Goal: Information Seeking & Learning: Learn about a topic

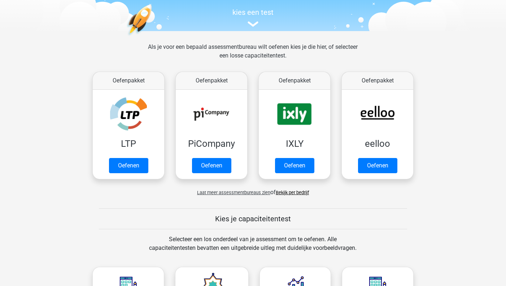
scroll to position [36, 0]
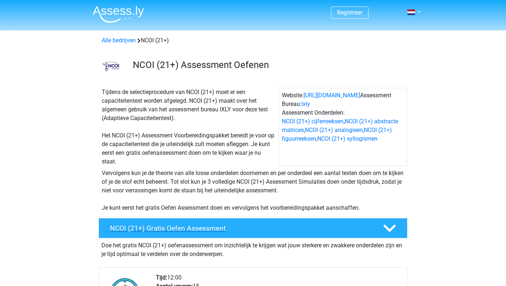
click at [385, 225] on icon at bounding box center [390, 228] width 13 height 13
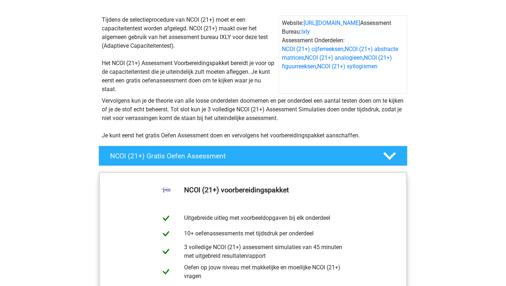
scroll to position [108, 0]
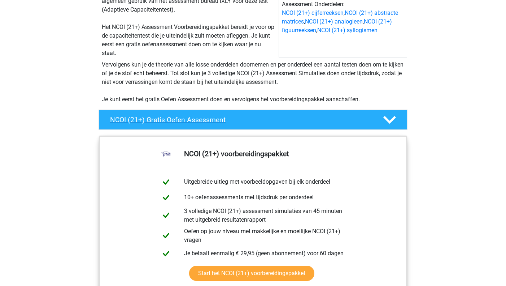
click at [382, 119] on div at bounding box center [389, 119] width 25 height 13
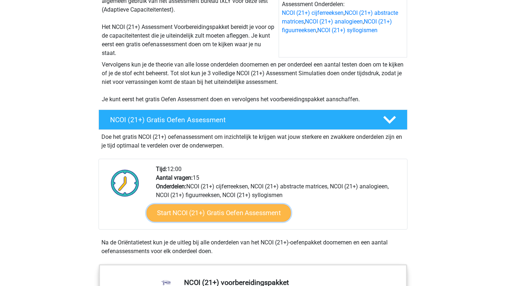
click at [249, 211] on link "Start NCOI (21+) Gratis Oefen Assessment" at bounding box center [219, 212] width 144 height 17
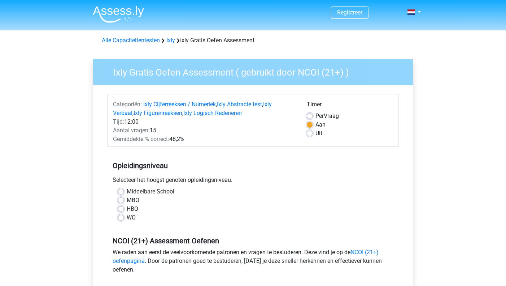
click at [132, 198] on label "MBO" at bounding box center [133, 200] width 13 height 9
click at [124, 198] on input "MBO" at bounding box center [121, 199] width 6 height 7
radio input "true"
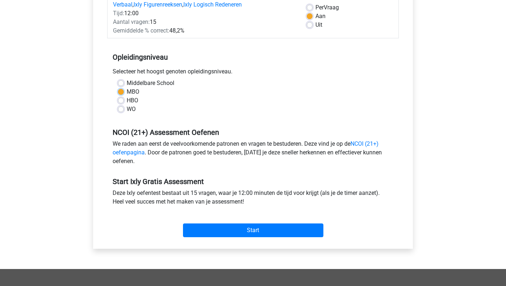
scroll to position [144, 0]
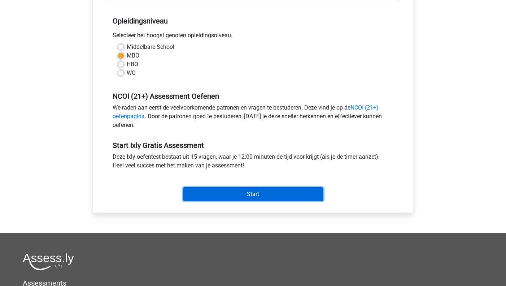
click at [251, 189] on input "Start" at bounding box center [253, 194] width 141 height 14
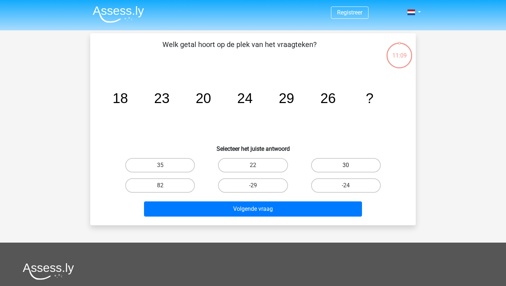
click at [334, 165] on label "30" at bounding box center [346, 165] width 70 height 14
click at [346, 165] on input "30" at bounding box center [348, 167] width 5 height 5
radio input "true"
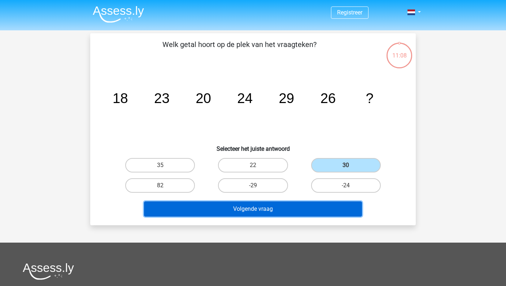
click at [320, 212] on button "Volgende vraag" at bounding box center [253, 208] width 219 height 15
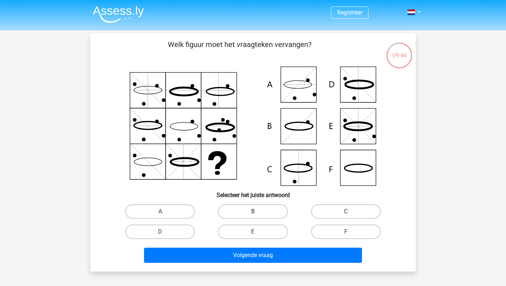
click at [253, 208] on label "B" at bounding box center [253, 211] width 70 height 14
click at [253, 211] on input "B" at bounding box center [255, 213] width 5 height 5
radio input "true"
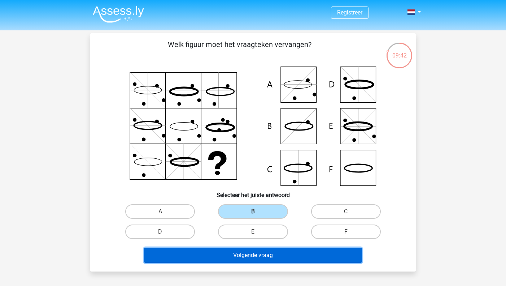
click at [285, 251] on button "Volgende vraag" at bounding box center [253, 254] width 219 height 15
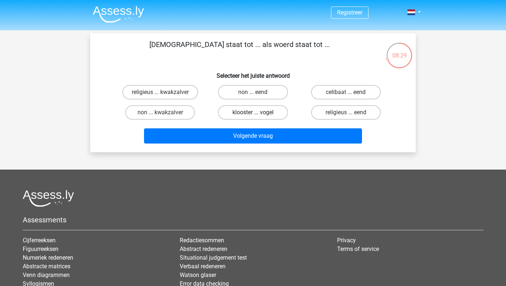
click at [272, 113] on label "klooster ... vogel" at bounding box center [253, 112] width 70 height 14
click at [258, 113] on input "klooster ... vogel" at bounding box center [255, 114] width 5 height 5
radio input "true"
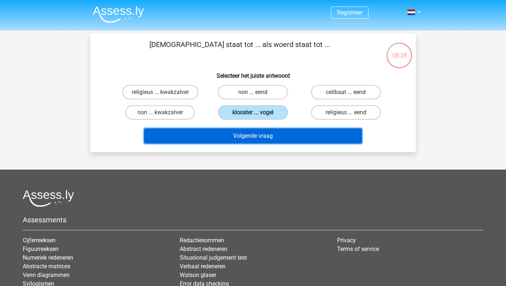
click at [288, 141] on button "Volgende vraag" at bounding box center [253, 135] width 219 height 15
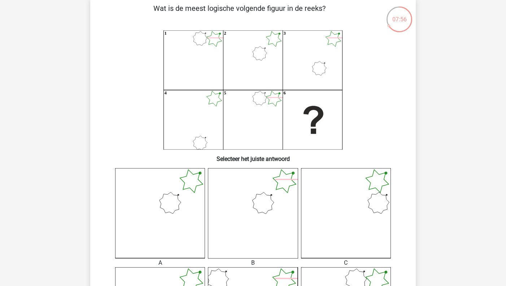
click at [372, 228] on icon at bounding box center [346, 213] width 90 height 90
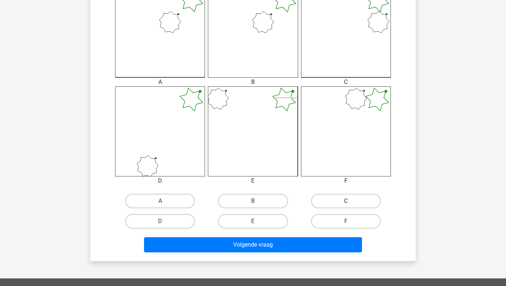
click at [355, 197] on label "C" at bounding box center [346, 201] width 70 height 14
click at [351, 201] on input "C" at bounding box center [348, 203] width 5 height 5
radio input "true"
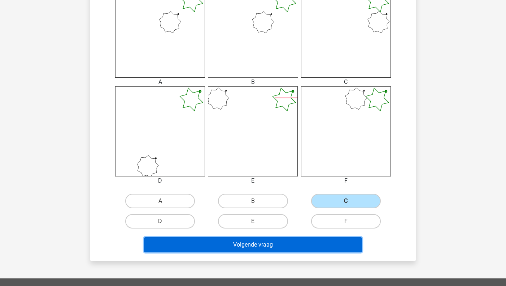
click at [346, 250] on button "Volgende vraag" at bounding box center [253, 244] width 219 height 15
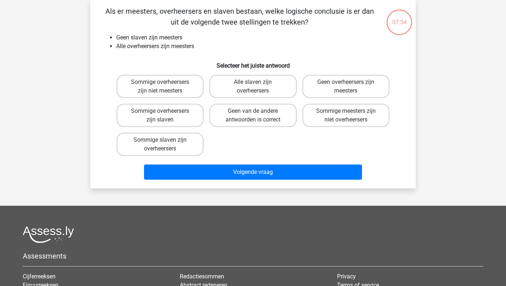
scroll to position [0, 0]
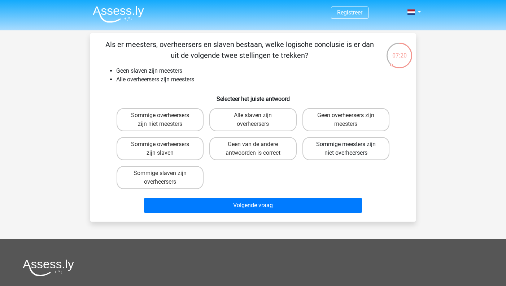
click at [352, 151] on label "Sommige meesters zijn niet overheersers" at bounding box center [346, 148] width 87 height 23
click at [351, 149] on input "Sommige meesters zijn niet overheersers" at bounding box center [348, 146] width 5 height 5
radio input "true"
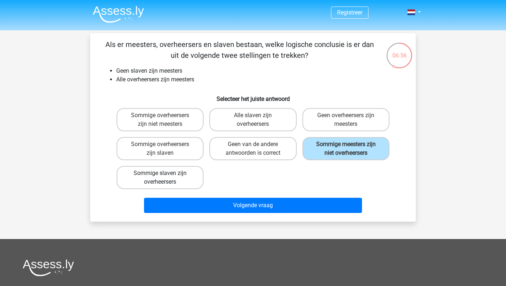
click at [170, 178] on label "Sommige slaven zijn overheersers" at bounding box center [160, 177] width 87 height 23
click at [165, 178] on input "Sommige slaven zijn overheersers" at bounding box center [162, 175] width 5 height 5
radio input "true"
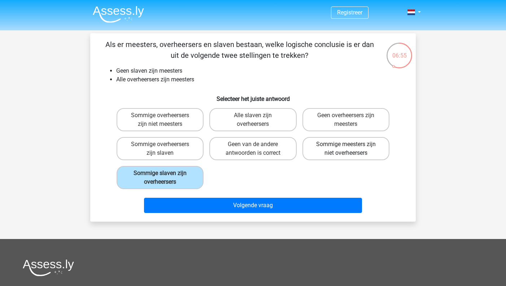
click at [372, 140] on label "Sommige meesters zijn niet overheersers" at bounding box center [346, 148] width 87 height 23
click at [351, 144] on input "Sommige meesters zijn niet overheersers" at bounding box center [348, 146] width 5 height 5
radio input "true"
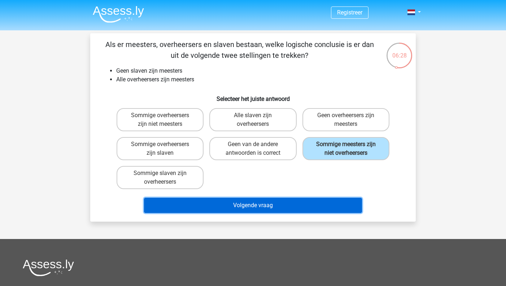
click at [323, 204] on button "Volgende vraag" at bounding box center [253, 205] width 219 height 15
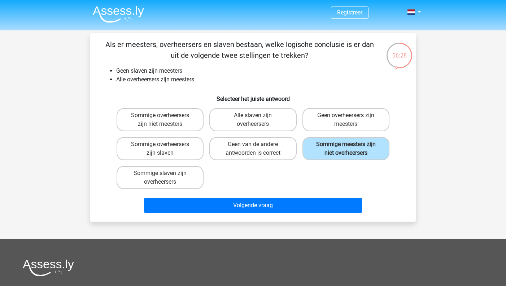
scroll to position [33, 0]
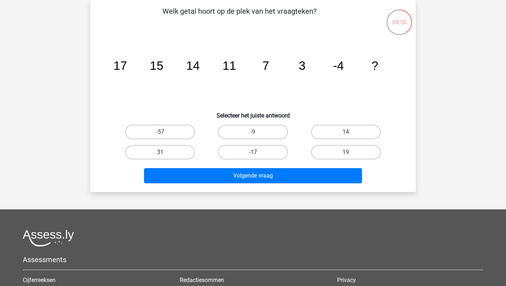
drag, startPoint x: 306, startPoint y: 72, endPoint x: 336, endPoint y: 74, distance: 30.4
drag, startPoint x: 336, startPoint y: 74, endPoint x: 216, endPoint y: 87, distance: 120.4
click at [210, 91] on icon "image/svg+xml 17 15 14 11 7 3 -4 ?" at bounding box center [253, 69] width 291 height 73
click at [281, 131] on label "-9" at bounding box center [253, 132] width 70 height 14
click at [258, 132] on input "-9" at bounding box center [255, 134] width 5 height 5
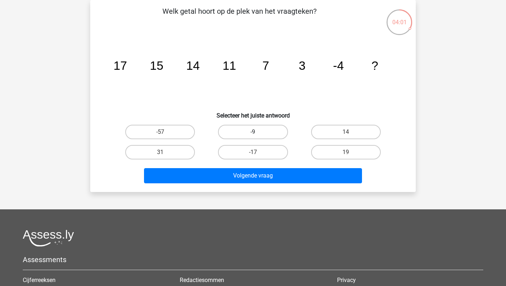
radio input "true"
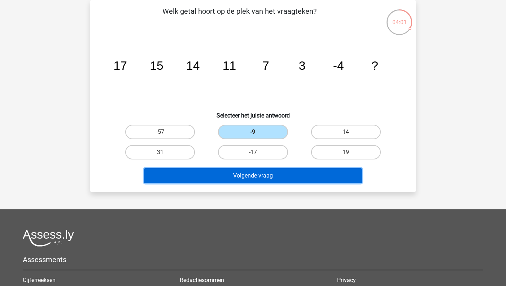
click at [285, 176] on button "Volgende vraag" at bounding box center [253, 175] width 219 height 15
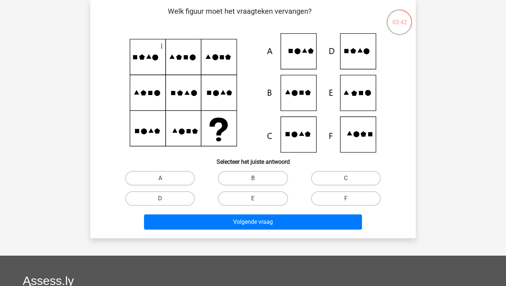
drag, startPoint x: 137, startPoint y: 130, endPoint x: 134, endPoint y: 139, distance: 9.8
drag, startPoint x: 134, startPoint y: 139, endPoint x: 97, endPoint y: 143, distance: 36.6
click at [97, 143] on div "Welk figuur moet het vraagteken vervangen?" at bounding box center [253, 119] width 320 height 226
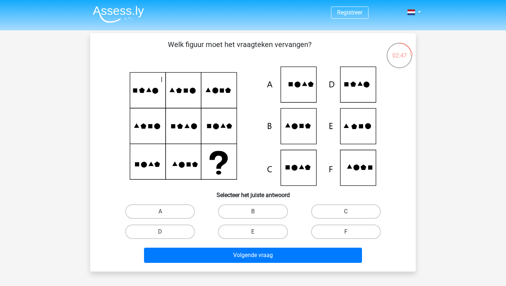
click at [372, 91] on icon at bounding box center [253, 125] width 291 height 119
click at [168, 224] on div "D" at bounding box center [160, 231] width 93 height 20
click at [169, 229] on label "D" at bounding box center [160, 231] width 70 height 14
click at [165, 232] on input "D" at bounding box center [162, 234] width 5 height 5
radio input "true"
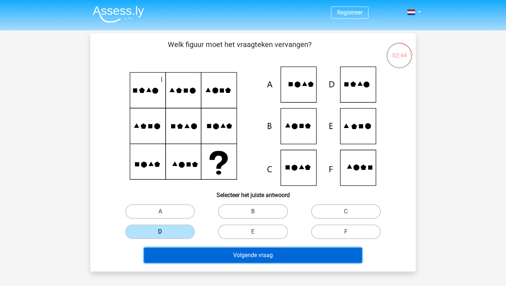
click at [221, 259] on button "Volgende vraag" at bounding box center [253, 254] width 219 height 15
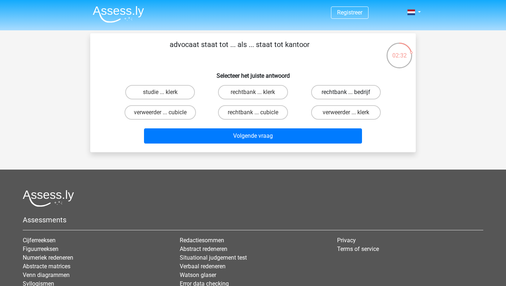
click at [369, 96] on label "rechtbank ... bedrijf" at bounding box center [346, 92] width 70 height 14
click at [351, 96] on input "rechtbank ... bedrijf" at bounding box center [348, 94] width 5 height 5
radio input "true"
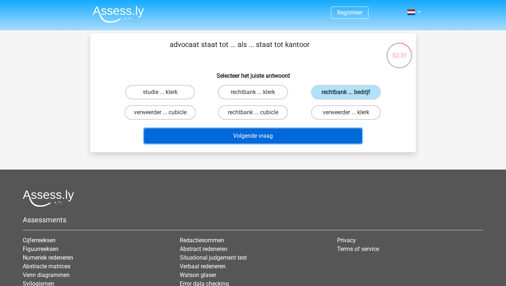
click at [338, 134] on button "Volgende vraag" at bounding box center [253, 135] width 219 height 15
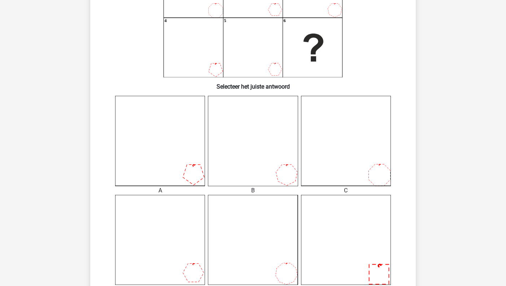
scroll to position [144, 0]
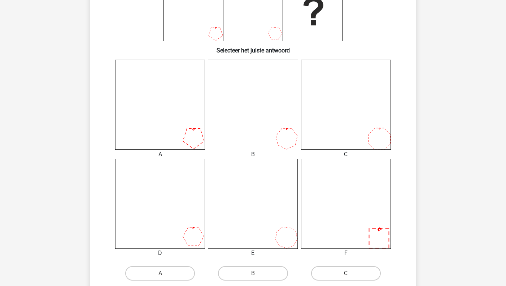
click at [362, 145] on icon at bounding box center [346, 105] width 90 height 90
drag, startPoint x: 336, startPoint y: 271, endPoint x: 364, endPoint y: 254, distance: 33.0
click at [336, 271] on label "C" at bounding box center [346, 273] width 70 height 14
click at [346, 273] on input "C" at bounding box center [348, 275] width 5 height 5
radio input "true"
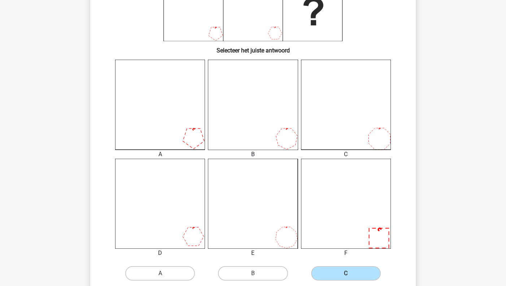
scroll to position [289, 0]
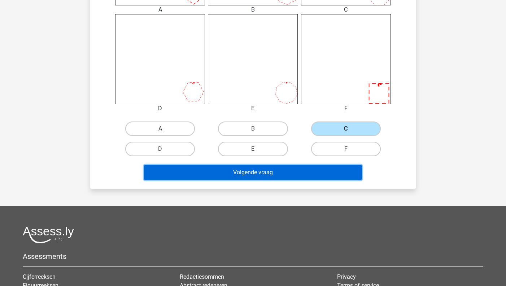
click at [343, 176] on button "Volgende vraag" at bounding box center [253, 172] width 219 height 15
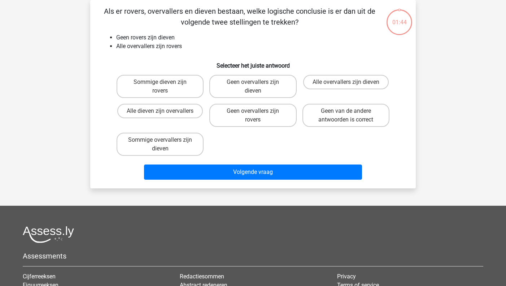
scroll to position [0, 0]
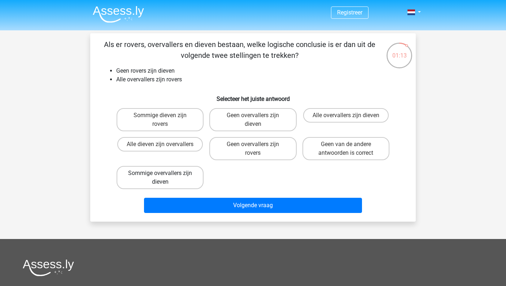
click at [182, 178] on label "Sommige overvallers zijn dieven" at bounding box center [160, 177] width 87 height 23
click at [165, 178] on input "Sommige overvallers zijn dieven" at bounding box center [162, 175] width 5 height 5
radio input "true"
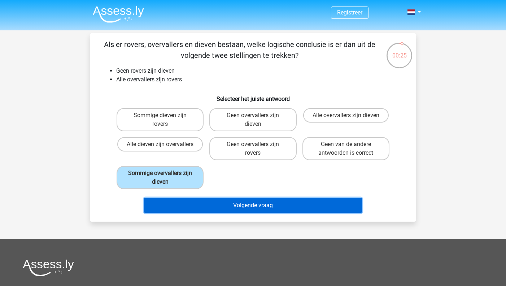
click at [261, 209] on button "Volgende vraag" at bounding box center [253, 205] width 219 height 15
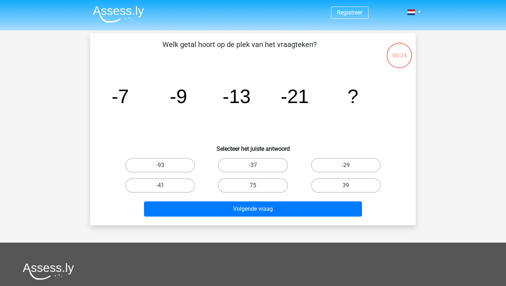
scroll to position [33, 0]
